Goal: Task Accomplishment & Management: Use online tool/utility

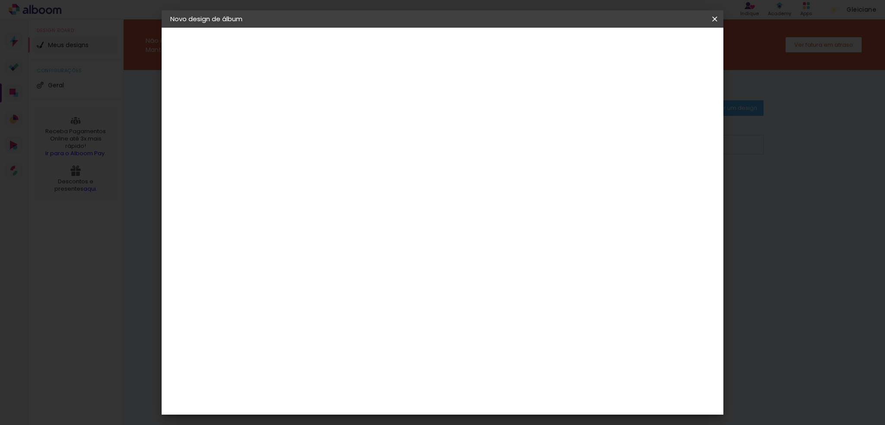
type input "go"
type paper-input "go"
click at [355, 197] on paper-item "Go image" at bounding box center [325, 197] width 76 height 22
click at [324, 195] on div "Go image" at bounding box center [316, 197] width 21 height 14
click at [0, 0] on slot "Tamanho Livre" at bounding box center [0, 0] width 0 height 0
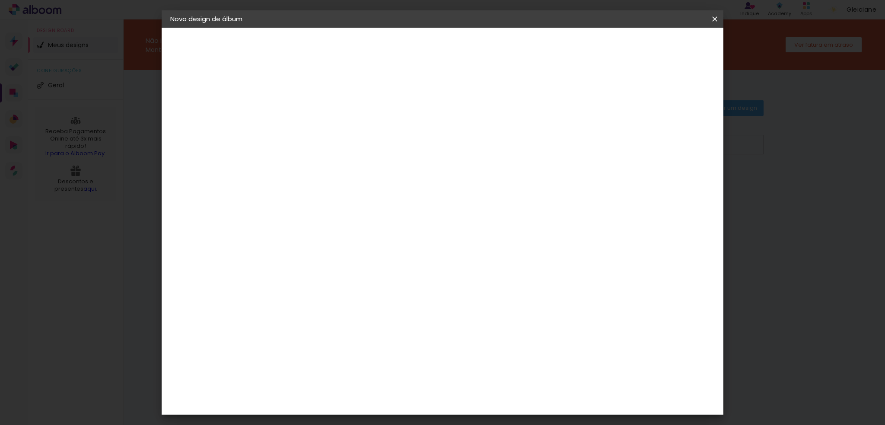
click at [0, 0] on slot "Avançar" at bounding box center [0, 0] width 0 height 0
click at [211, 108] on div "Tamanho livre" at bounding box center [203, 107] width 30 height 12
click at [0, 0] on slot "Tamanho Livre" at bounding box center [0, 0] width 0 height 0
click at [388, 130] on iron-icon at bounding box center [383, 131] width 10 height 10
click at [194, 124] on iron-pages "Modelo Escolhendo modelo... Tamanho livre" at bounding box center [217, 126] width 95 height 17
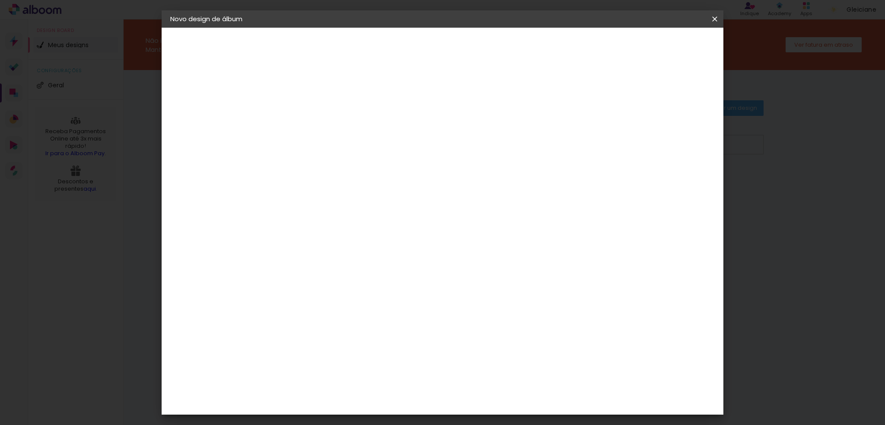
click at [0, 0] on slot "Avançar" at bounding box center [0, 0] width 0 height 0
click at [429, 178] on div at bounding box center [394, 165] width 110 height 73
click at [471, 216] on quentale-layouter at bounding box center [477, 202] width 339 height 169
click at [660, 47] on span "Iniciar design" at bounding box center [640, 46] width 39 height 6
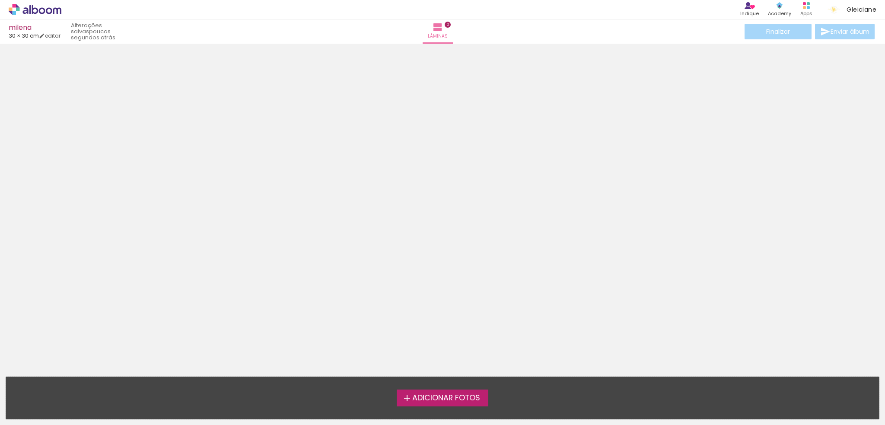
click at [433, 394] on span "Adicionar Fotos" at bounding box center [446, 398] width 68 height 8
click at [0, 0] on input "file" at bounding box center [0, 0] width 0 height 0
click at [29, 9] on icon at bounding box center [35, 9] width 53 height 11
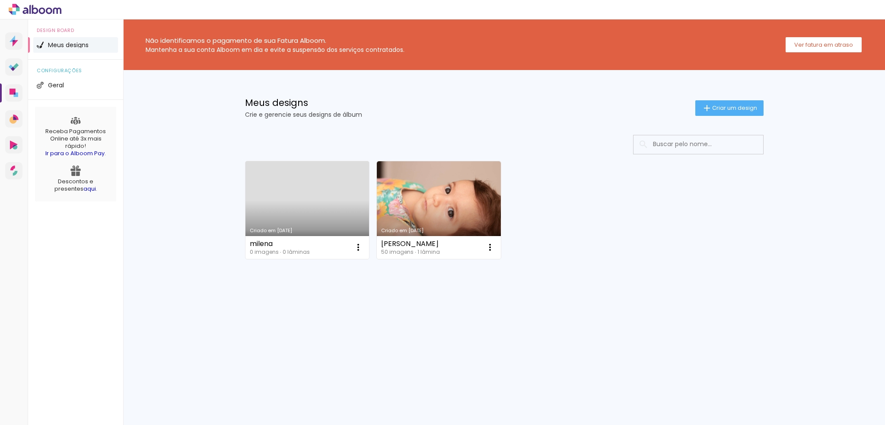
click at [83, 188] on link "aqui" at bounding box center [89, 188] width 13 height 8
click at [15, 66] on icon at bounding box center [16, 66] width 6 height 6
